Goal: Find specific page/section: Find specific page/section

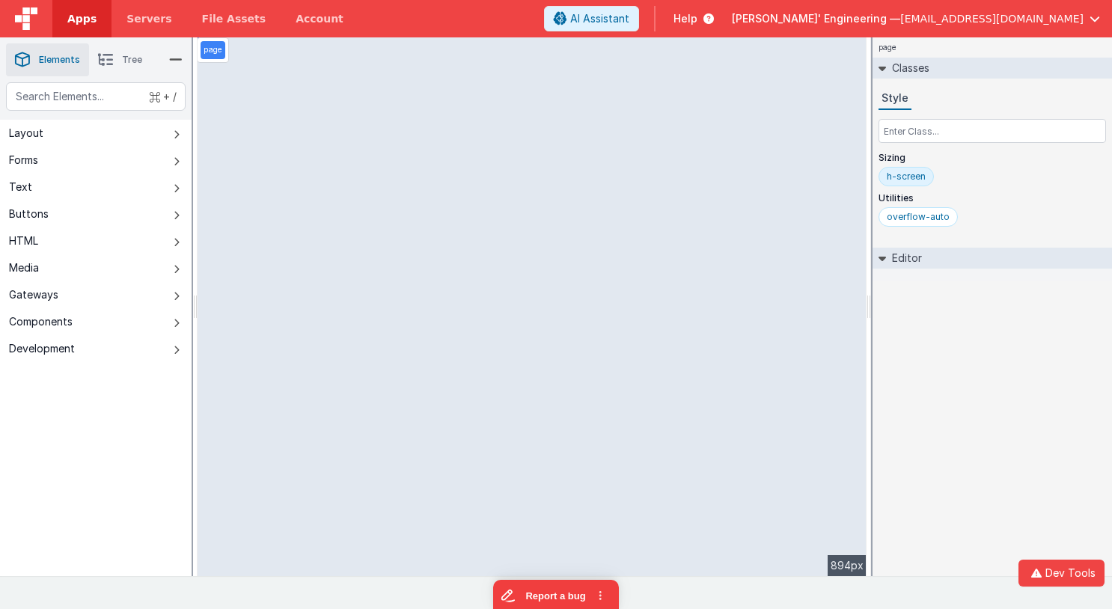
click at [30, 19] on img at bounding box center [26, 18] width 22 height 22
